Goal: Information Seeking & Learning: Find specific fact

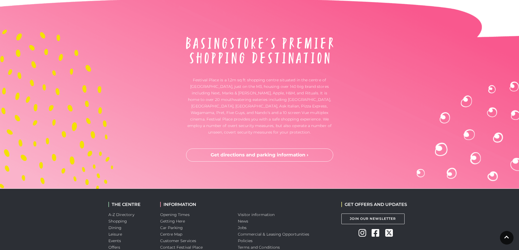
scroll to position [1821, 0]
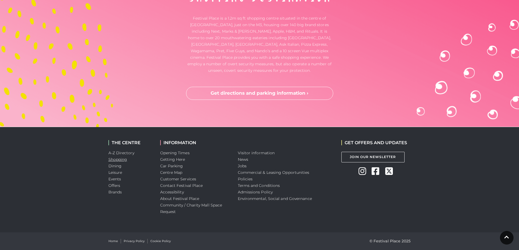
click at [119, 160] on link "Shopping" at bounding box center [117, 159] width 19 height 5
click at [121, 153] on link "A-Z Directory" at bounding box center [121, 153] width 26 height 5
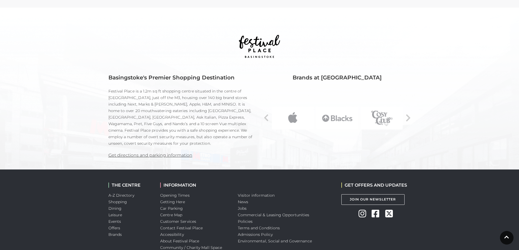
scroll to position [373, 0]
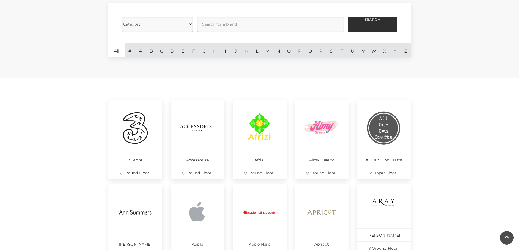
scroll to position [163, 0]
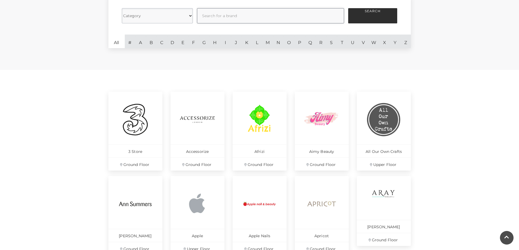
click at [275, 18] on input "text" at bounding box center [270, 15] width 147 height 15
type input "coin"
click at [348, 8] on button "Search" at bounding box center [372, 15] width 49 height 15
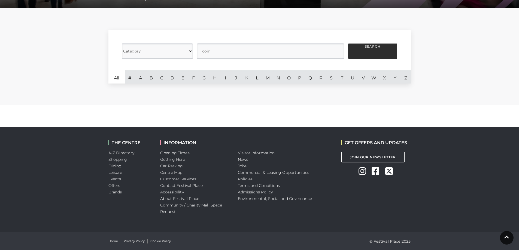
drag, startPoint x: 382, startPoint y: 39, endPoint x: 382, endPoint y: 43, distance: 4.1
click at [382, 40] on form "Category Cafes Restaurants Fashion Services Technology Homeware Gifts, Statione…" at bounding box center [259, 50] width 302 height 40
click at [382, 43] on form "Category Cafes Restaurants Fashion Services Technology Homeware Gifts, Statione…" at bounding box center [259, 50] width 302 height 40
click at [378, 52] on button "Search" at bounding box center [372, 51] width 49 height 15
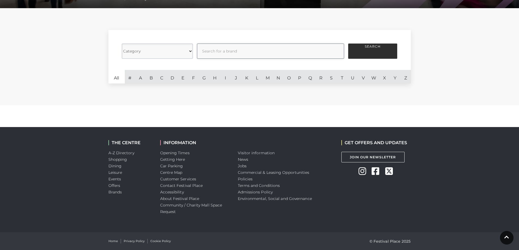
click at [267, 54] on input "text" at bounding box center [270, 51] width 147 height 15
type input "cash"
click at [348, 44] on button "Search" at bounding box center [372, 51] width 49 height 15
click at [354, 45] on button "Search" at bounding box center [372, 51] width 49 height 15
